Goal: Check status: Check status

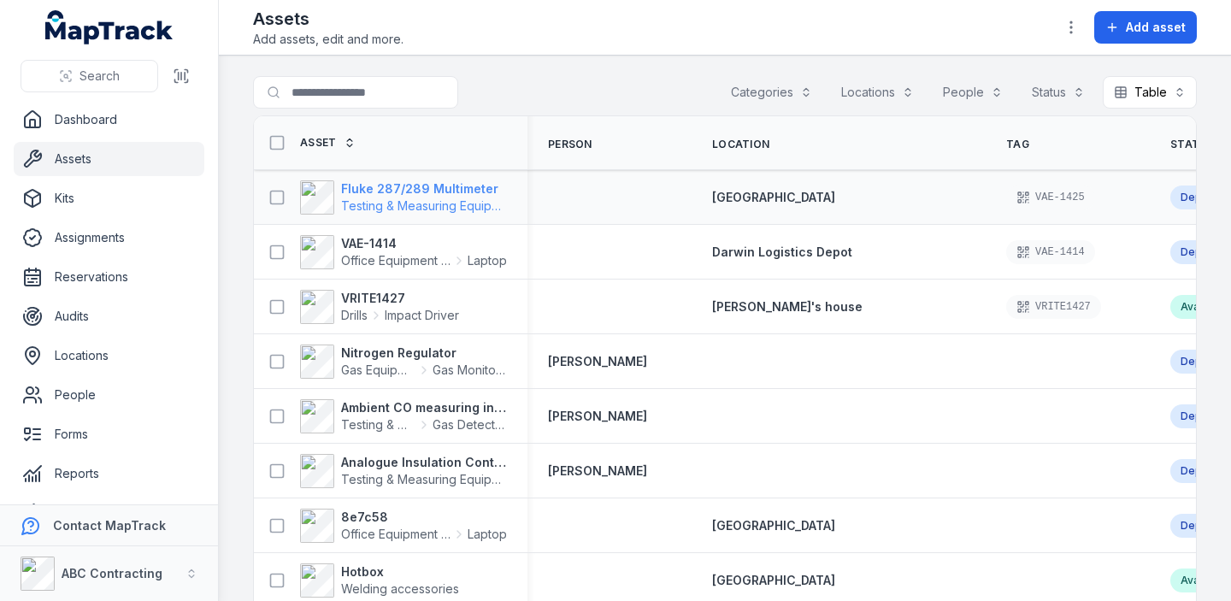
click at [385, 191] on strong "Fluke 287/289 Multimeter" at bounding box center [424, 188] width 166 height 17
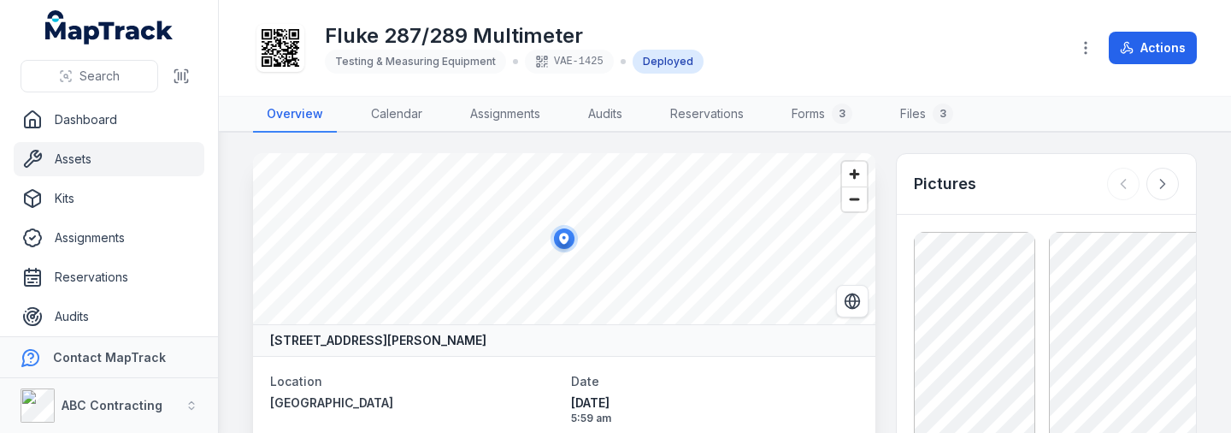
click at [222, 346] on main "[STREET_ADDRESS][PERSON_NAME] Location [GEOGRAPHIC_DATA] Date [DATE] 5:59 am As…" at bounding box center [725, 283] width 1012 height 300
click at [235, 316] on main "[STREET_ADDRESS][PERSON_NAME] Location [GEOGRAPHIC_DATA] Date [DATE] 5:59 am As…" at bounding box center [725, 283] width 1012 height 300
click at [397, 116] on link "Calendar" at bounding box center [396, 115] width 79 height 36
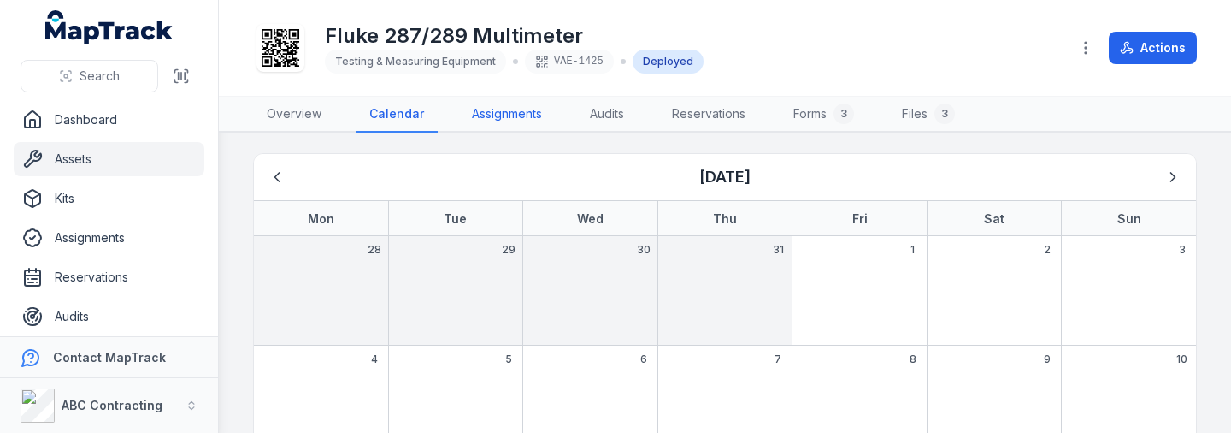
click at [521, 117] on link "Assignments" at bounding box center [506, 115] width 97 height 36
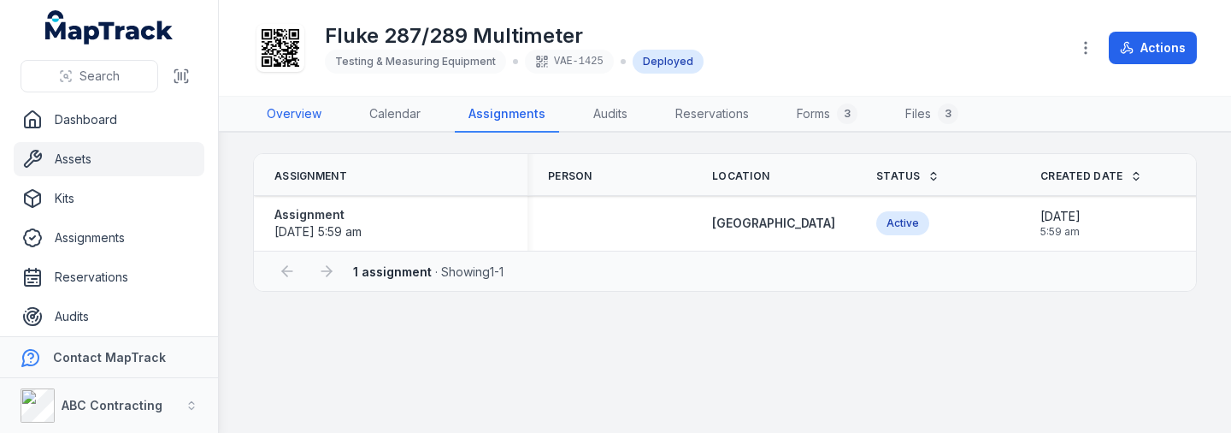
click at [304, 121] on link "Overview" at bounding box center [294, 115] width 82 height 36
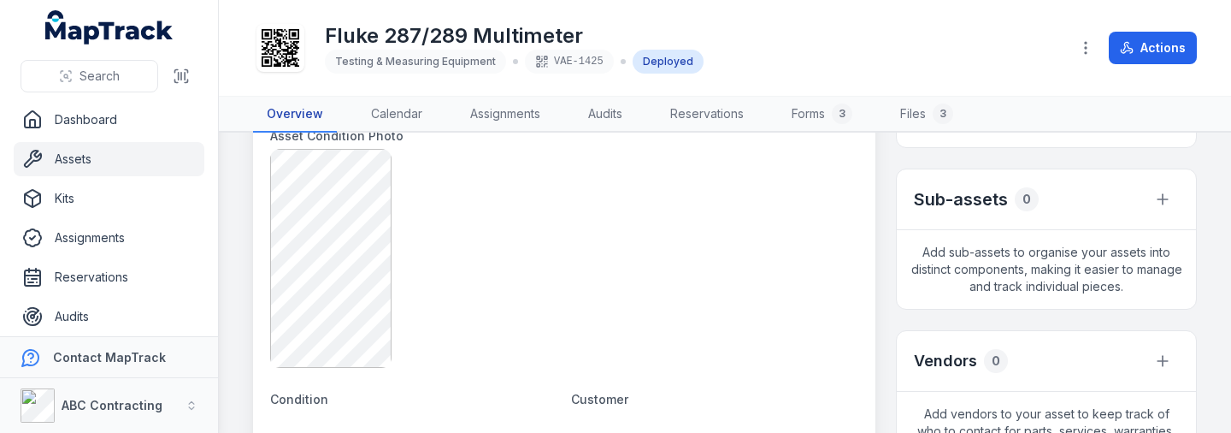
scroll to position [322, 0]
click at [1216, 284] on main "[STREET_ADDRESS][PERSON_NAME] Location [GEOGRAPHIC_DATA] Date [DATE] 5:59 am As…" at bounding box center [725, 283] width 1012 height 300
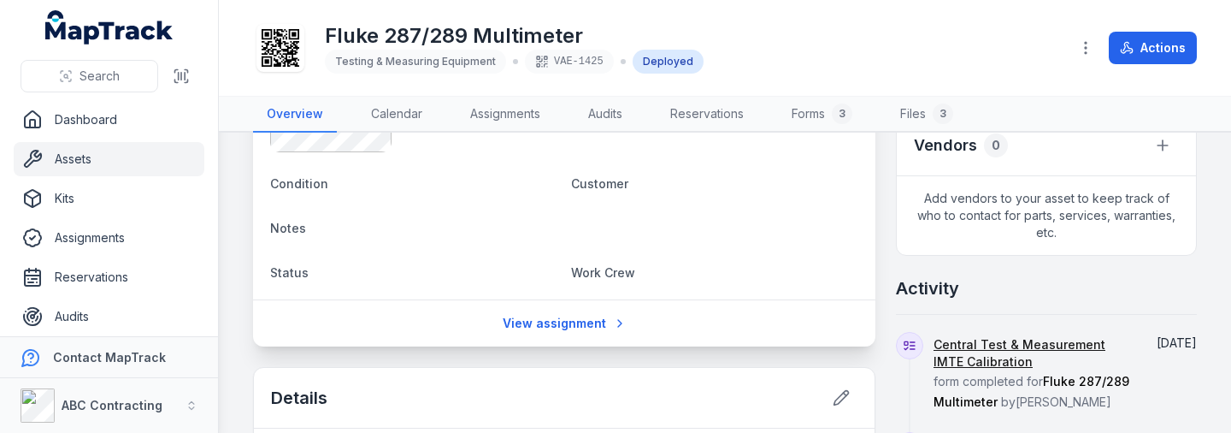
scroll to position [0, 0]
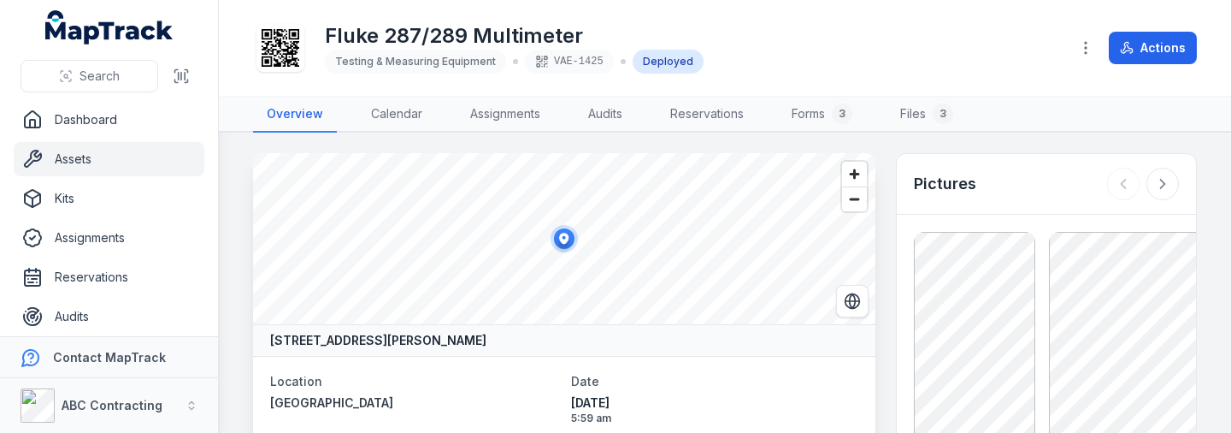
click at [1221, 154] on main "[STREET_ADDRESS][PERSON_NAME] Location [GEOGRAPHIC_DATA] Date [DATE] 5:59 am As…" at bounding box center [725, 283] width 1012 height 300
